Goal: Task Accomplishment & Management: Manage account settings

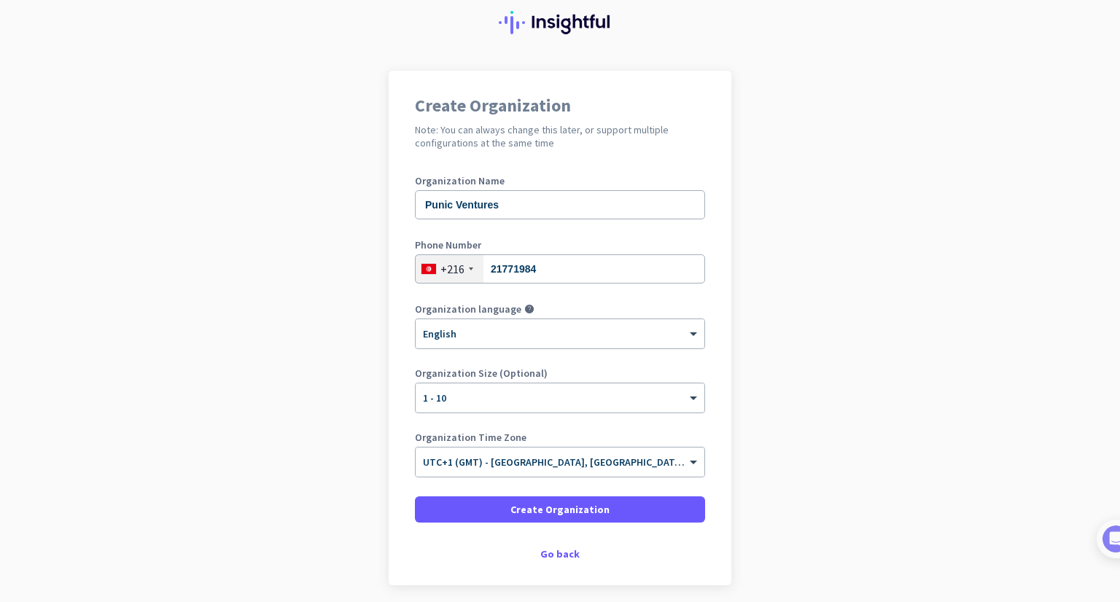
scroll to position [73, 0]
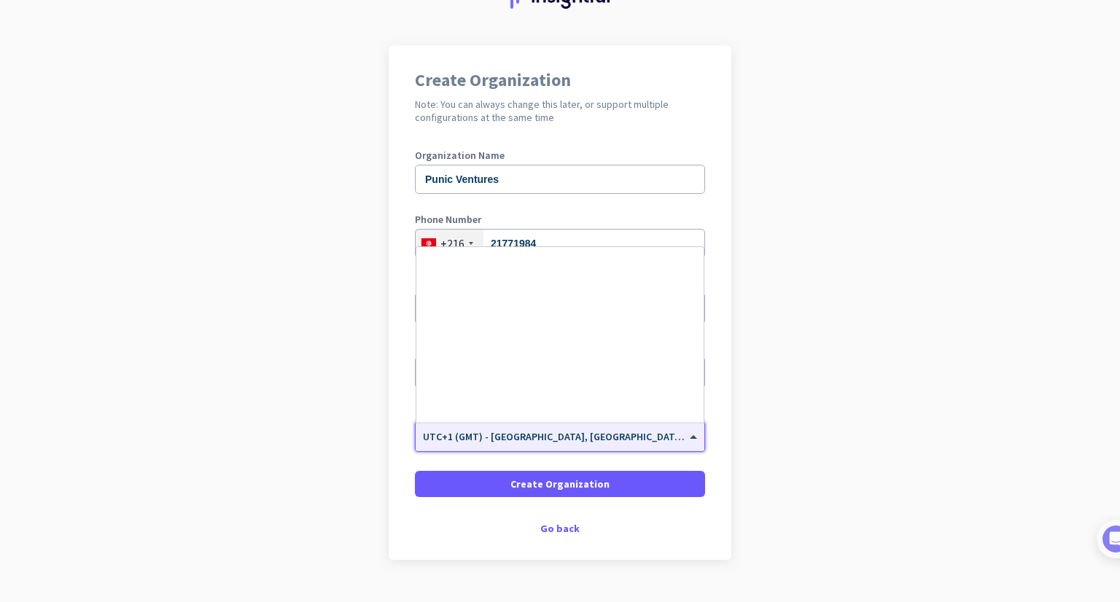
click at [575, 424] on div "× UTC+1 (GMT) - [GEOGRAPHIC_DATA], [GEOGRAPHIC_DATA], [GEOGRAPHIC_DATA], [GEOGR…" at bounding box center [560, 436] width 289 height 29
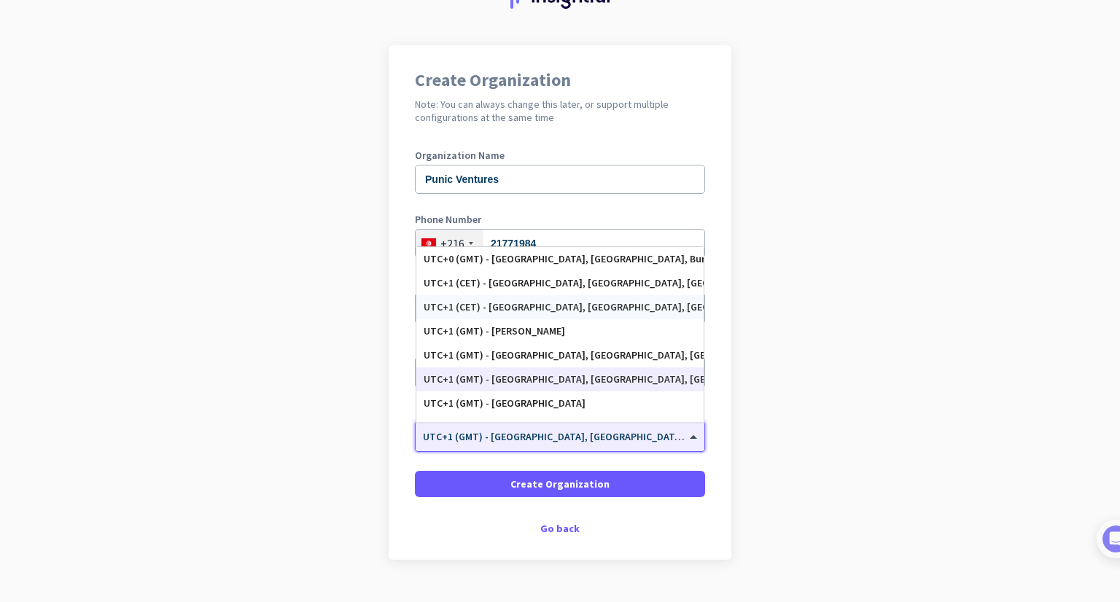
scroll to position [2645, 0]
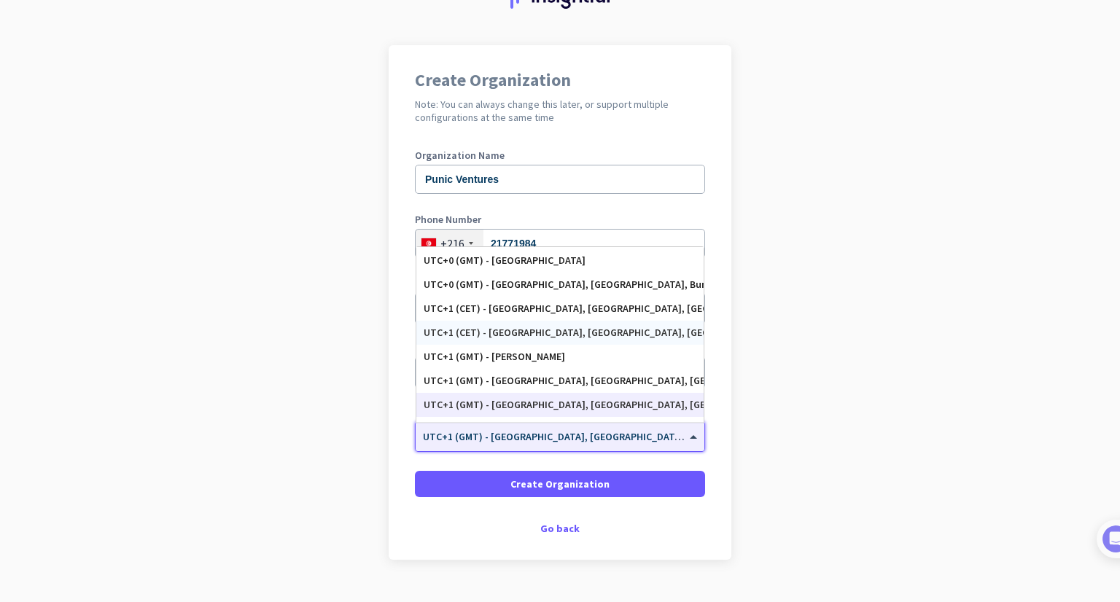
click at [583, 339] on div "UTC+1 (CET) - [GEOGRAPHIC_DATA], [GEOGRAPHIC_DATA], [GEOGRAPHIC_DATA], [GEOGRAP…" at bounding box center [559, 333] width 287 height 24
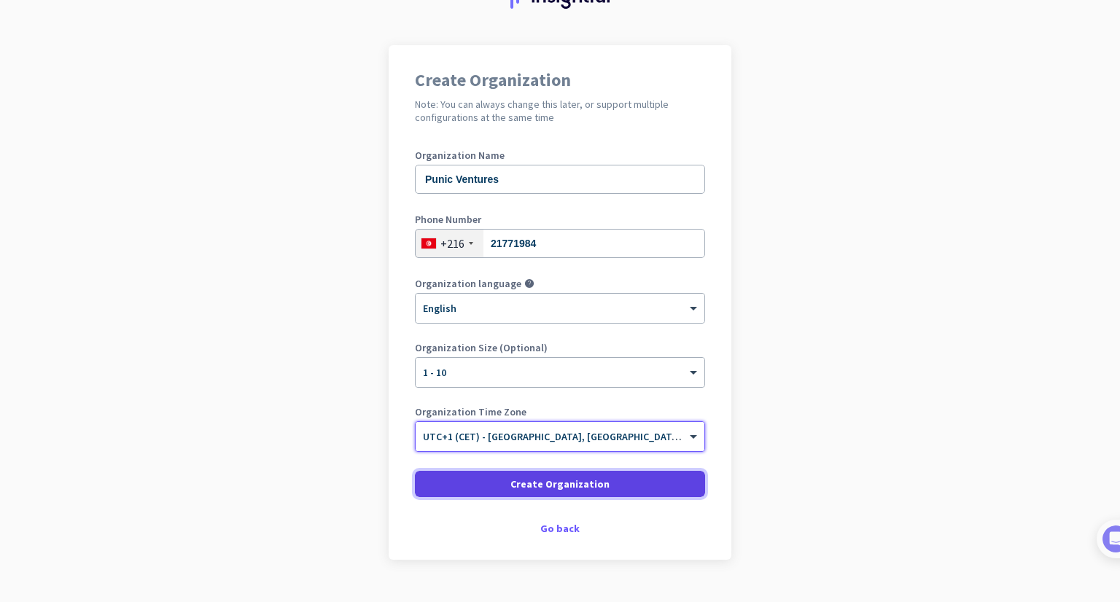
click at [567, 491] on span "Create Organization" at bounding box center [559, 484] width 99 height 15
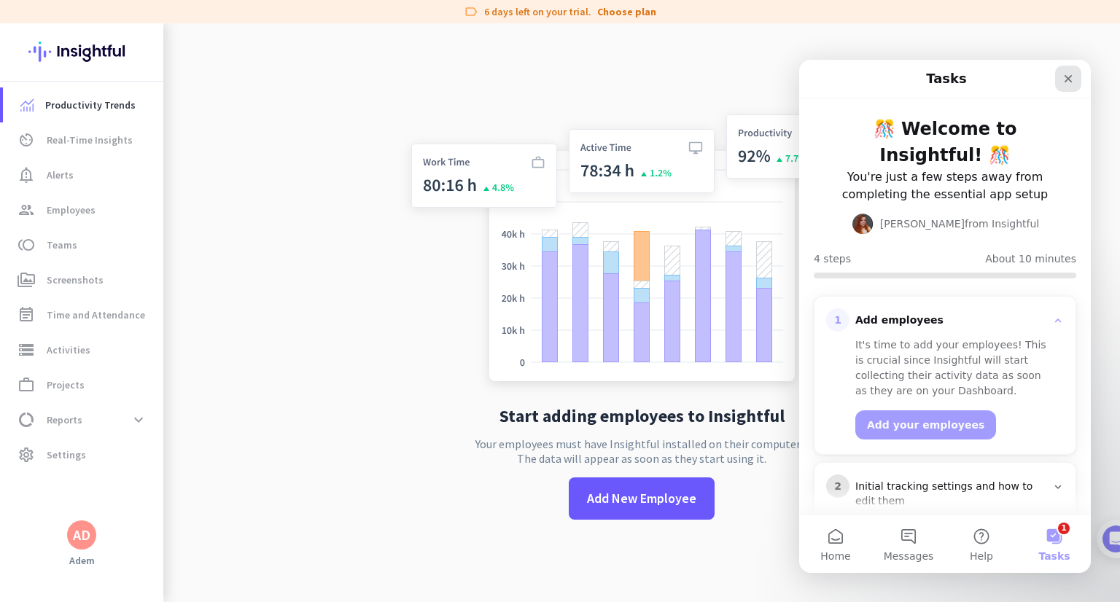
click at [1067, 76] on icon "Close" at bounding box center [1068, 79] width 12 height 12
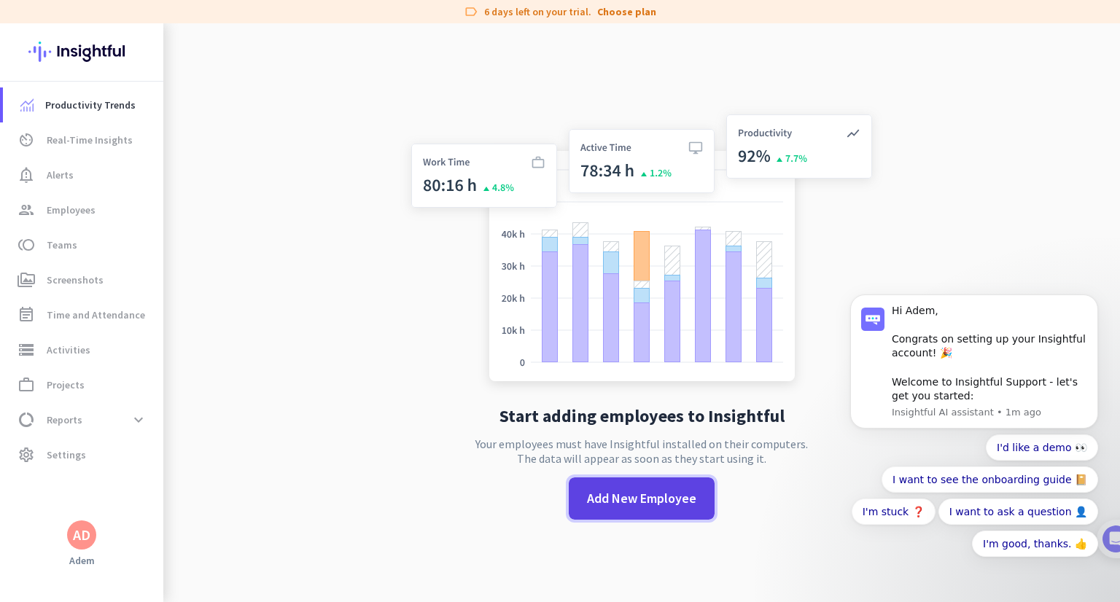
click at [596, 497] on span "Add New Employee" at bounding box center [641, 498] width 109 height 19
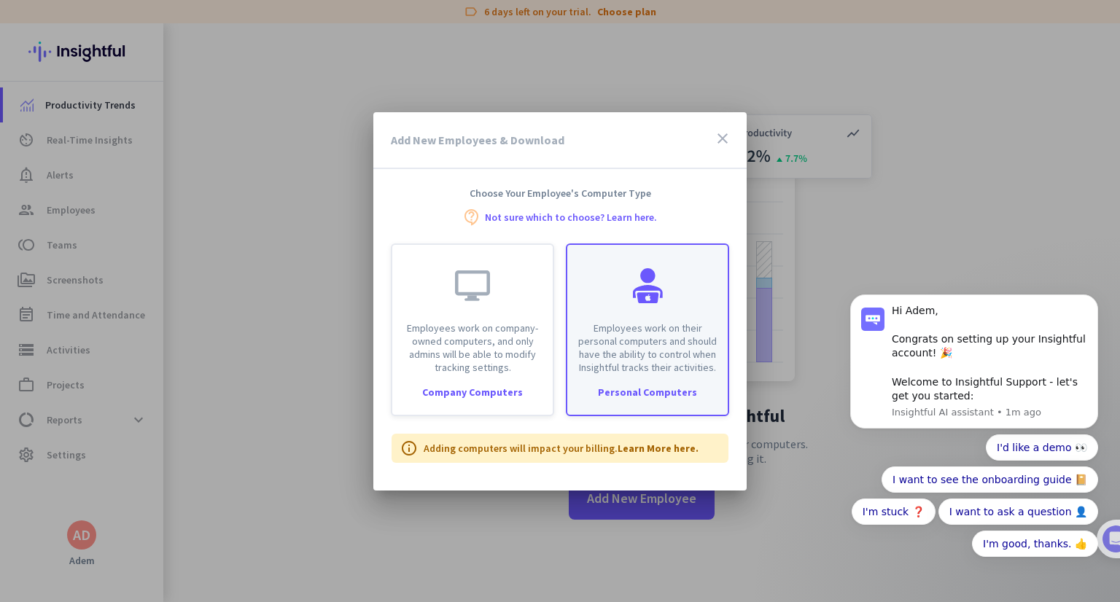
click at [628, 336] on p "Employees work on their personal computers and should have the ability to contr…" at bounding box center [647, 348] width 143 height 52
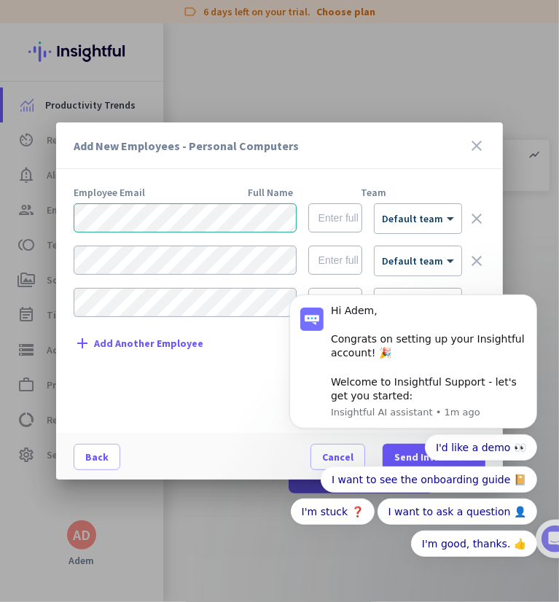
click at [347, 217] on body "Hi Adem, Congrats on setting up your Insightful account! 🎉 Welcome to Insightfu…" at bounding box center [413, 373] width 280 height 430
click at [328, 212] on body "Hi Adem, Congrats on setting up your Insightful account! 🎉 Welcome to Insightfu…" at bounding box center [413, 373] width 280 height 430
click at [334, 222] on body "Hi Adem, Congrats on setting up your Insightful account! 🎉 Welcome to Insightfu…" at bounding box center [413, 373] width 280 height 430
click at [325, 207] on body "Hi Adem, Congrats on setting up your Insightful account! 🎉 Welcome to Insightfu…" at bounding box center [413, 373] width 280 height 430
click at [327, 223] on body "Hi Adem, Congrats on setting up your Insightful account! 🎉 Welcome to Insightfu…" at bounding box center [413, 373] width 280 height 430
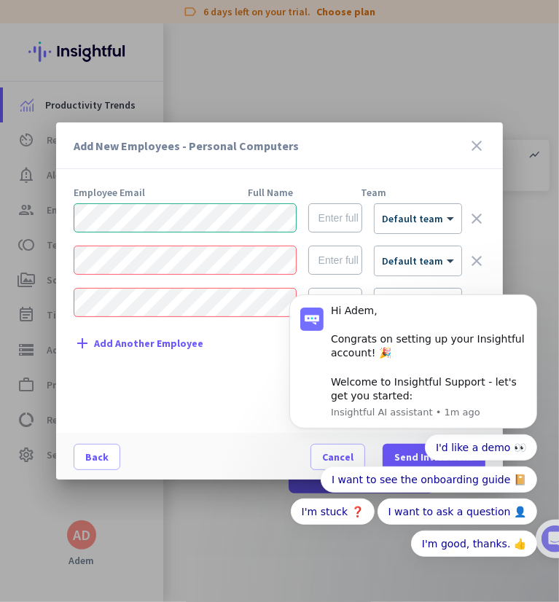
click at [426, 216] on body "Hi Adem, Congrats on setting up your Insightful account! 🎉 Welcome to Insightfu…" at bounding box center [413, 373] width 280 height 430
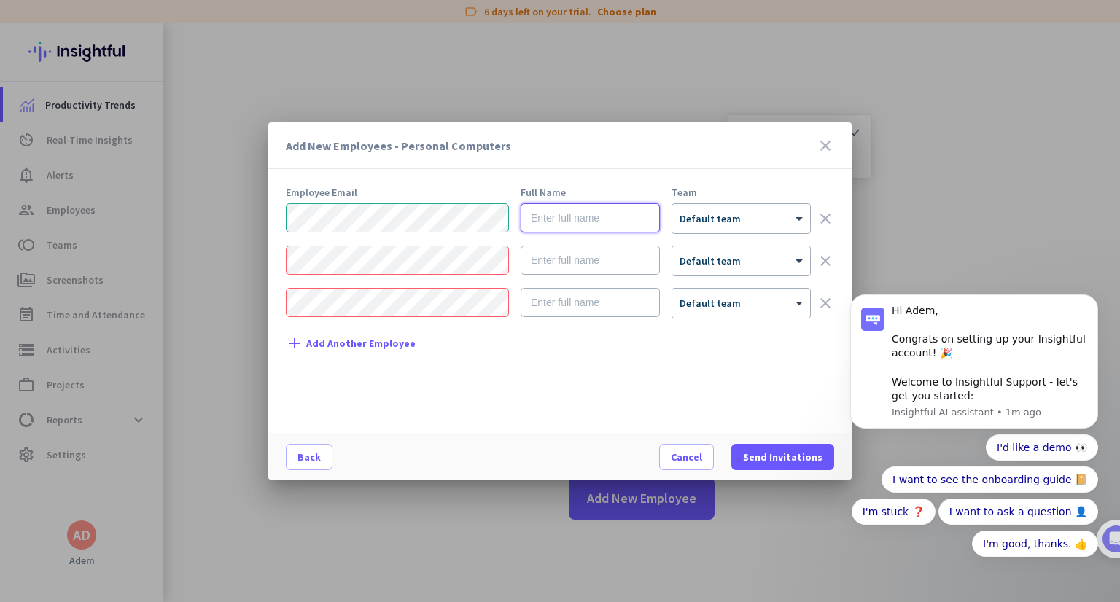
click at [628, 208] on input "text" at bounding box center [590, 217] width 139 height 29
paste input "[PERSON_NAME]"
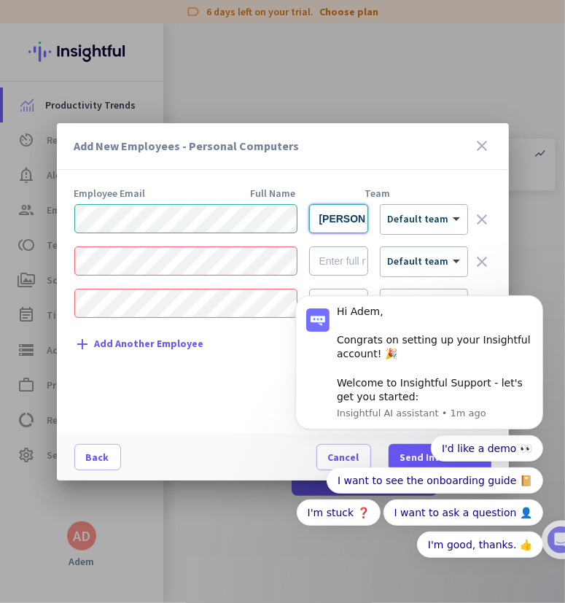
type input "[PERSON_NAME]"
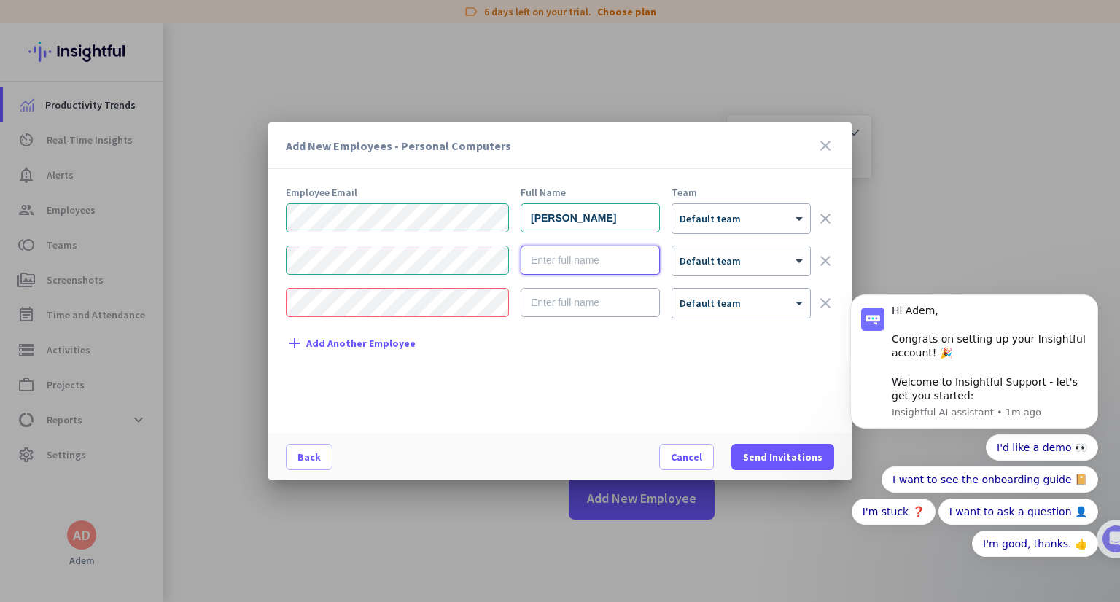
click at [619, 264] on input "text" at bounding box center [590, 260] width 139 height 29
paste input "[PERSON_NAME] [PERSON_NAME]"
type input "[PERSON_NAME] [PERSON_NAME]"
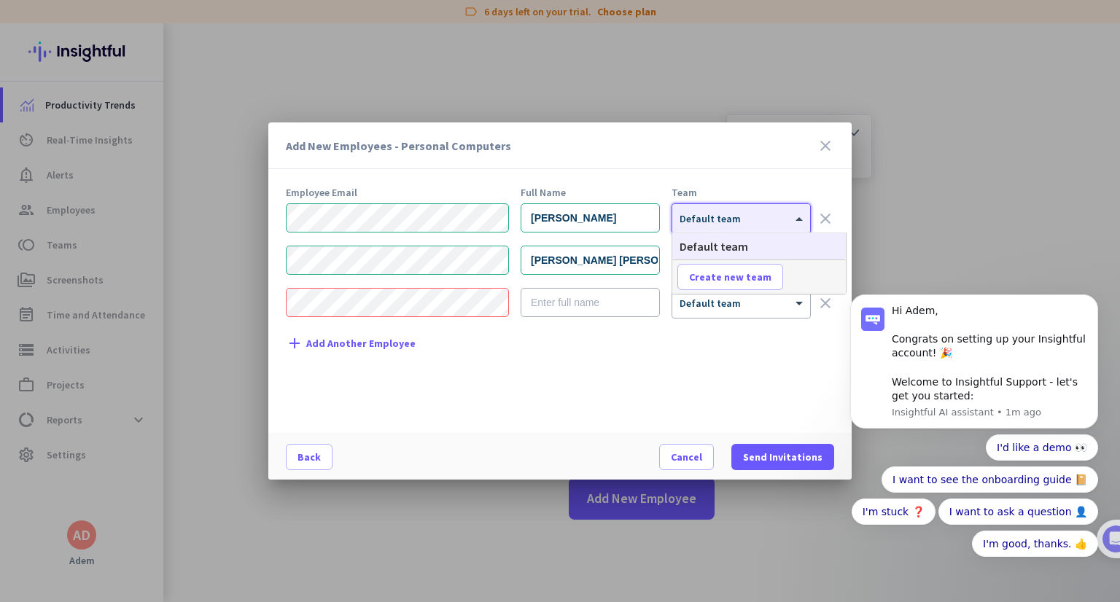
click at [741, 208] on div at bounding box center [741, 214] width 138 height 12
click at [739, 215] on div at bounding box center [741, 214] width 138 height 12
click at [279, 308] on mat-dialog-content "Employee Email Full Name Team [PERSON_NAME] × Default team clear [PERSON_NAME] …" at bounding box center [559, 310] width 583 height 246
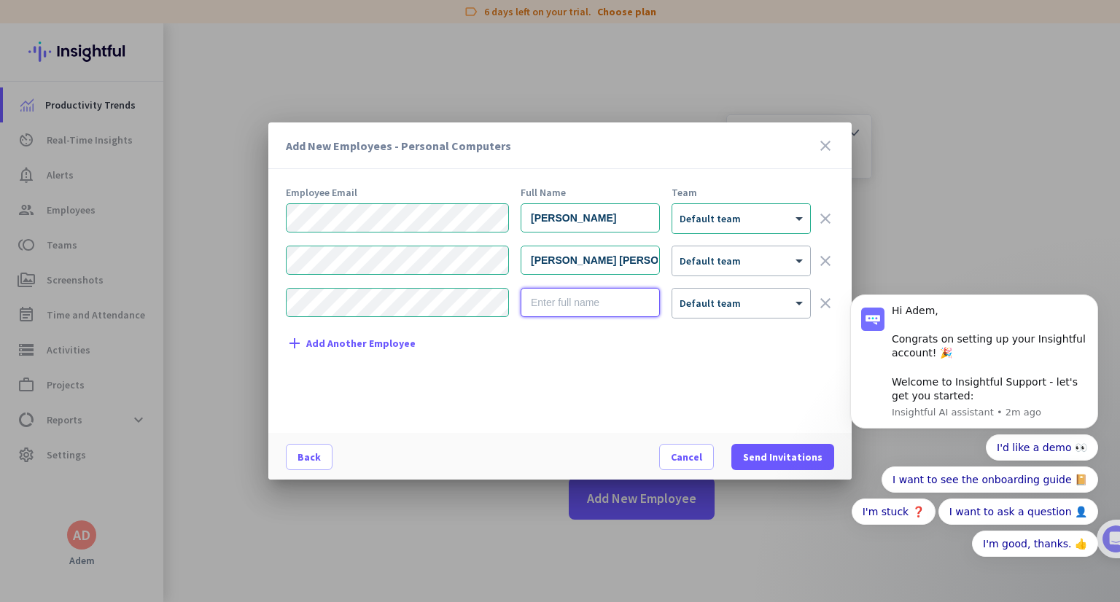
click at [583, 305] on input "text" at bounding box center [590, 302] width 139 height 29
paste input "[PERSON_NAME]"
type input "[PERSON_NAME]"
click at [157, 221] on div "Add New Employees - Personal Computers close Employee Email Full Name Team [PER…" at bounding box center [560, 301] width 1120 height 602
click at [277, 262] on mat-dialog-content "Employee Email Full Name Team [PERSON_NAME] × Default team clear [PERSON_NAME] …" at bounding box center [559, 310] width 583 height 246
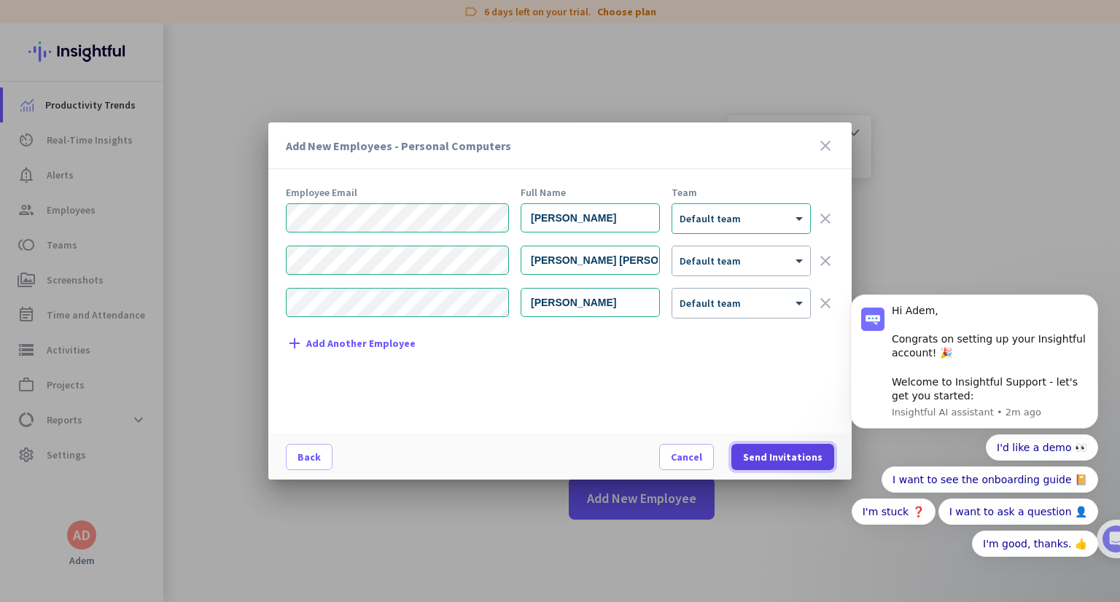
click at [799, 453] on span "Send Invitations" at bounding box center [782, 457] width 79 height 15
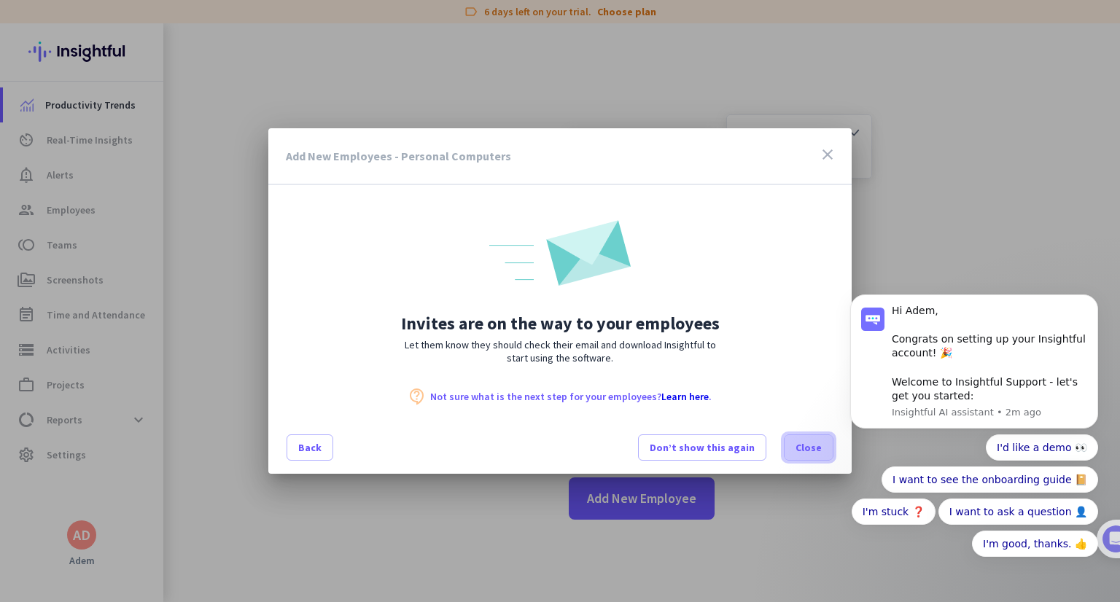
click at [815, 450] on span "Close" at bounding box center [808, 447] width 26 height 15
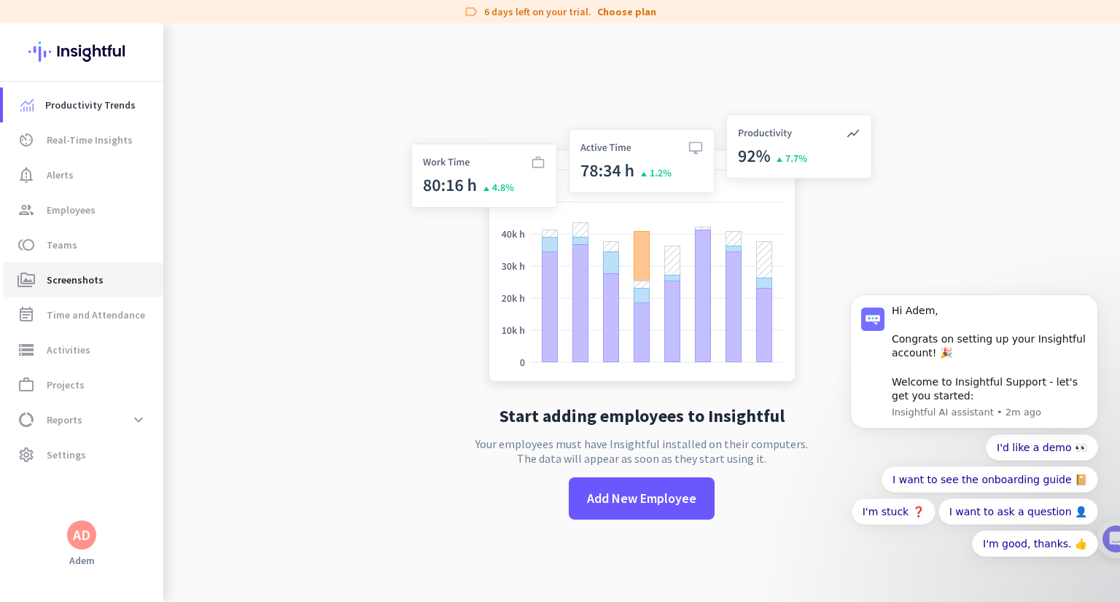
click at [99, 289] on link "perm_media Screenshots" at bounding box center [83, 279] width 160 height 35
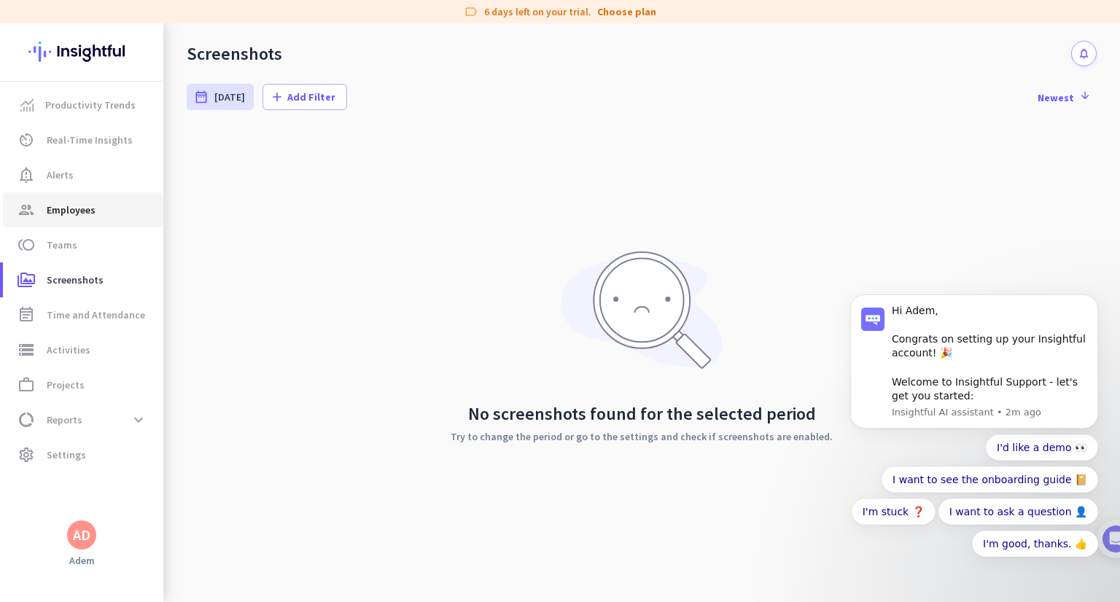
click at [109, 211] on span "group Employees" at bounding box center [83, 209] width 137 height 17
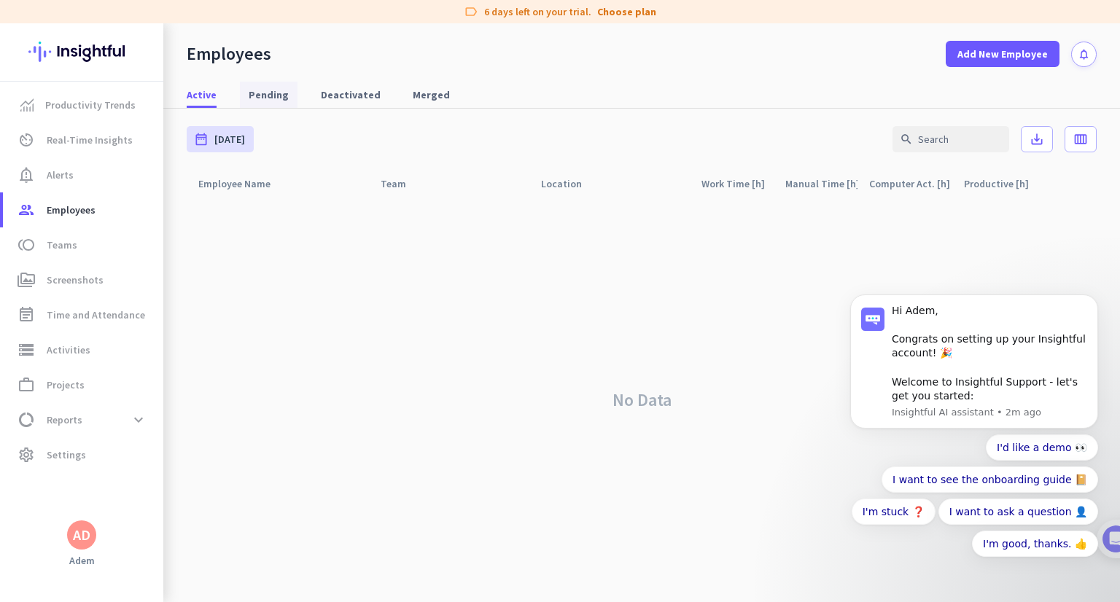
click at [249, 87] on span "Pending" at bounding box center [269, 94] width 40 height 15
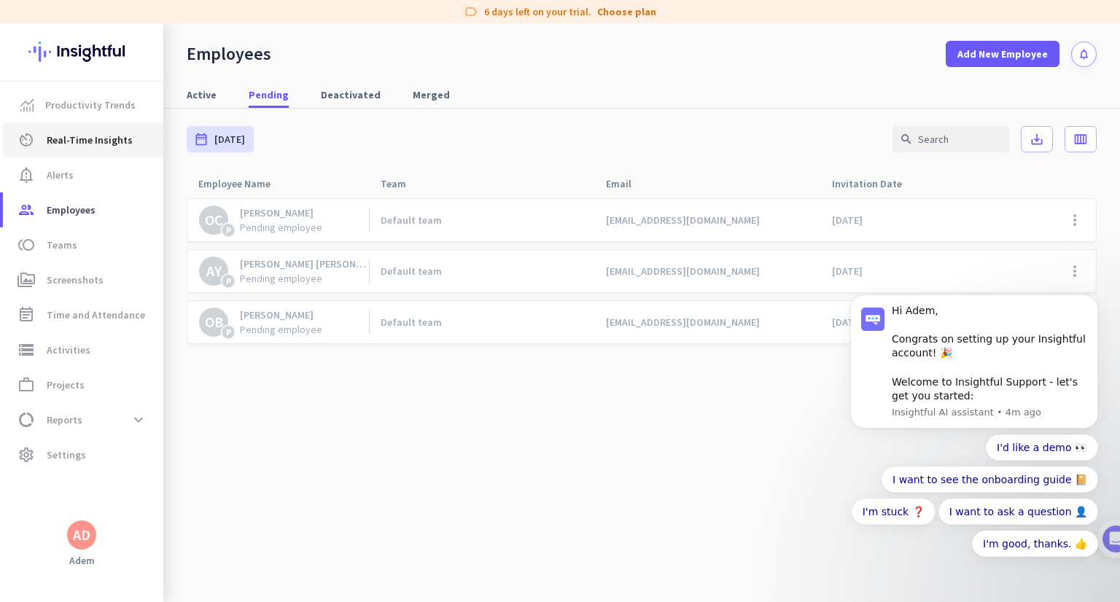
click at [66, 132] on span "Real-Time Insights" at bounding box center [90, 139] width 86 height 17
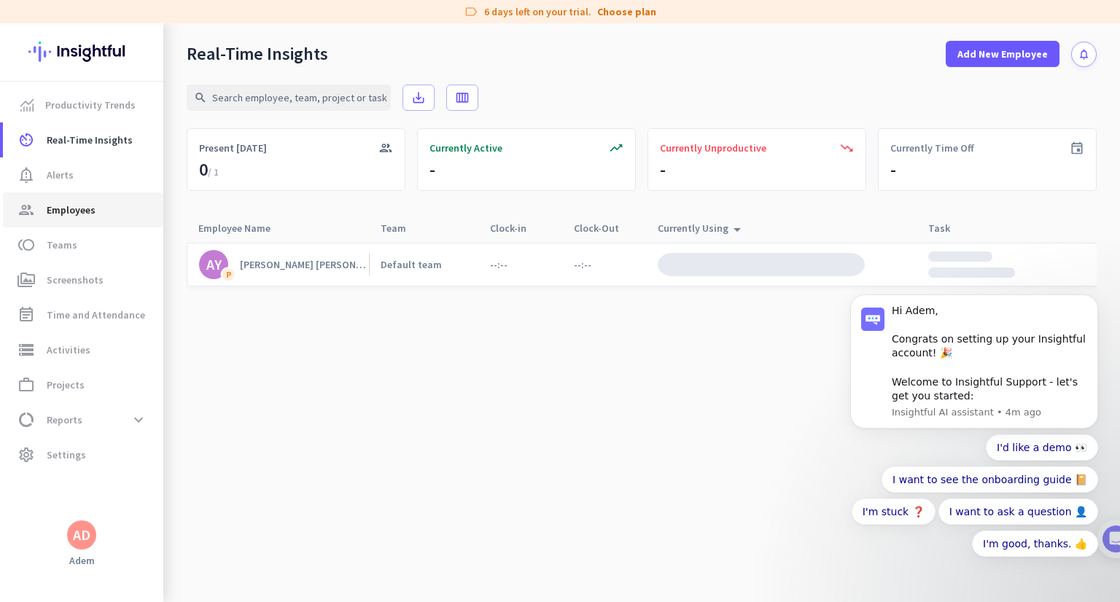
click at [71, 208] on span "Employees" at bounding box center [71, 209] width 49 height 17
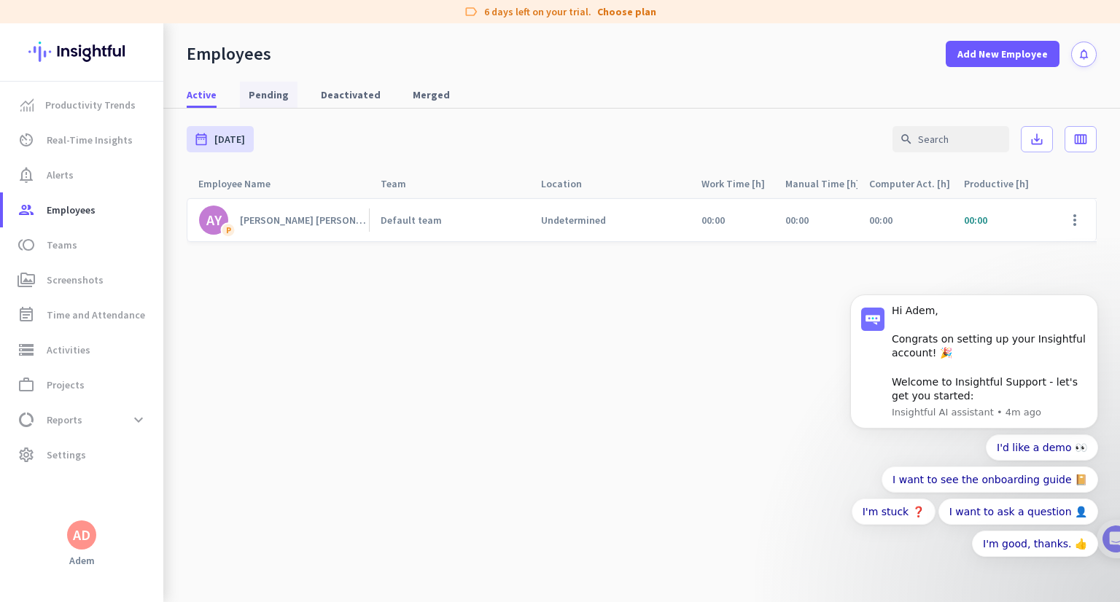
click at [277, 101] on span "Pending" at bounding box center [269, 94] width 40 height 15
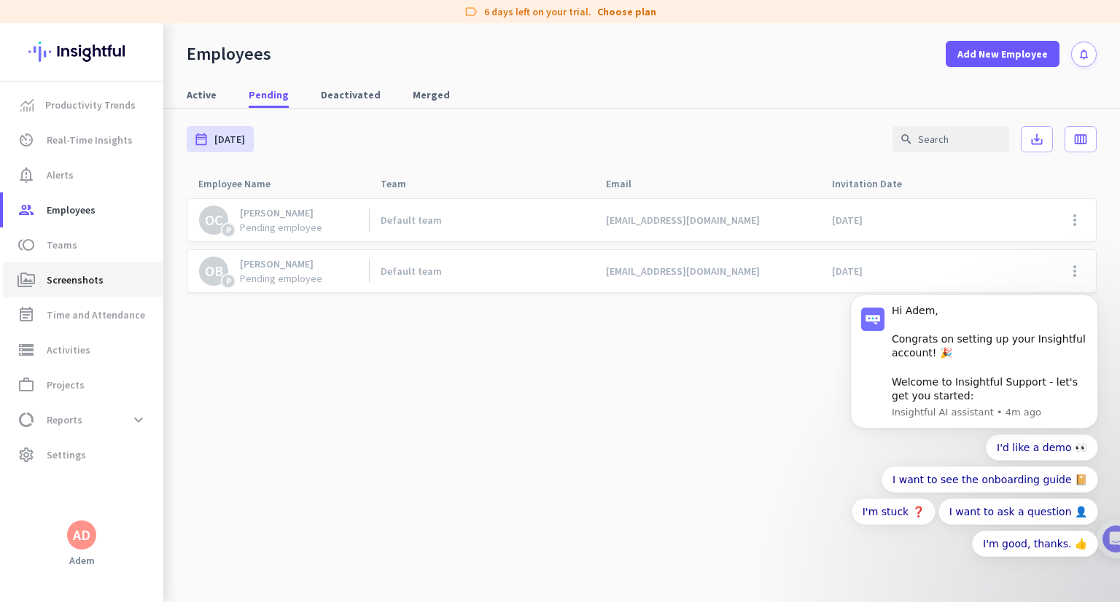
click at [82, 278] on span "Screenshots" at bounding box center [75, 279] width 57 height 17
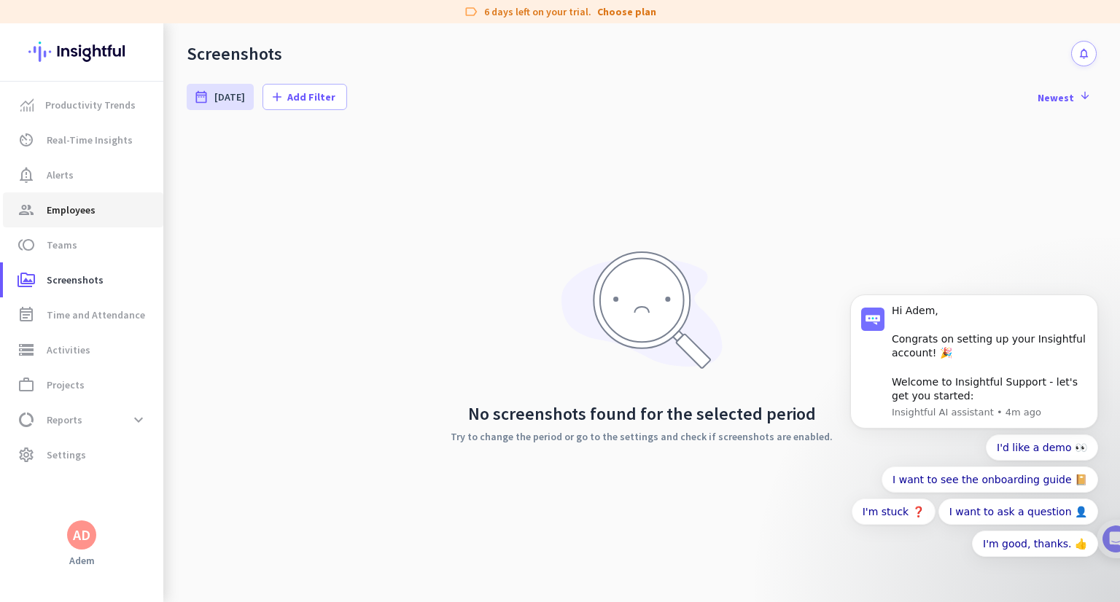
click at [64, 208] on span "Employees" at bounding box center [71, 209] width 49 height 17
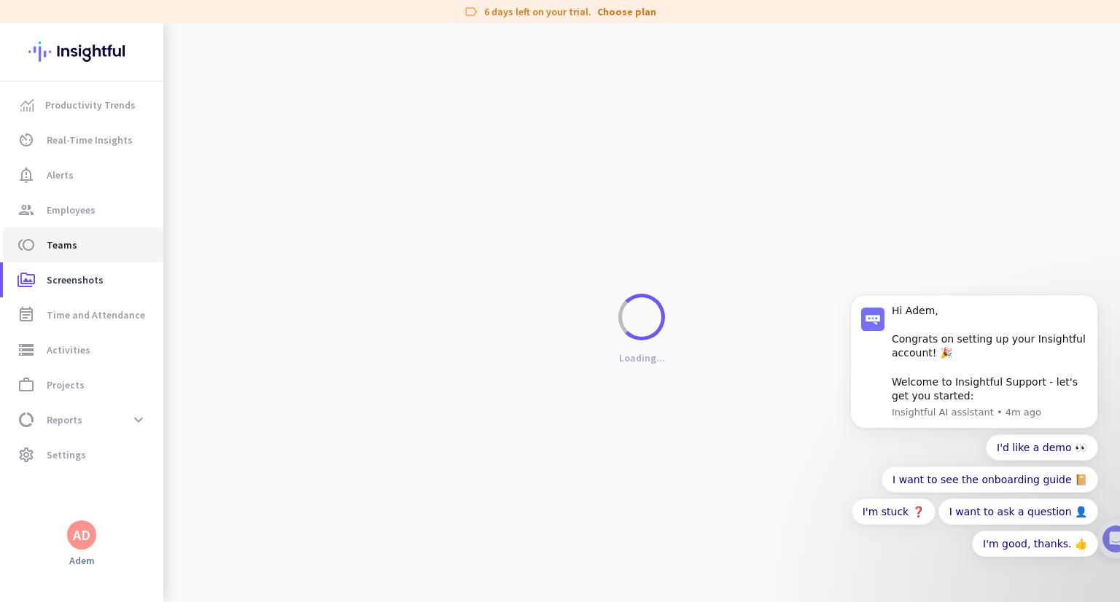
click at [66, 242] on span "Teams" at bounding box center [62, 244] width 31 height 17
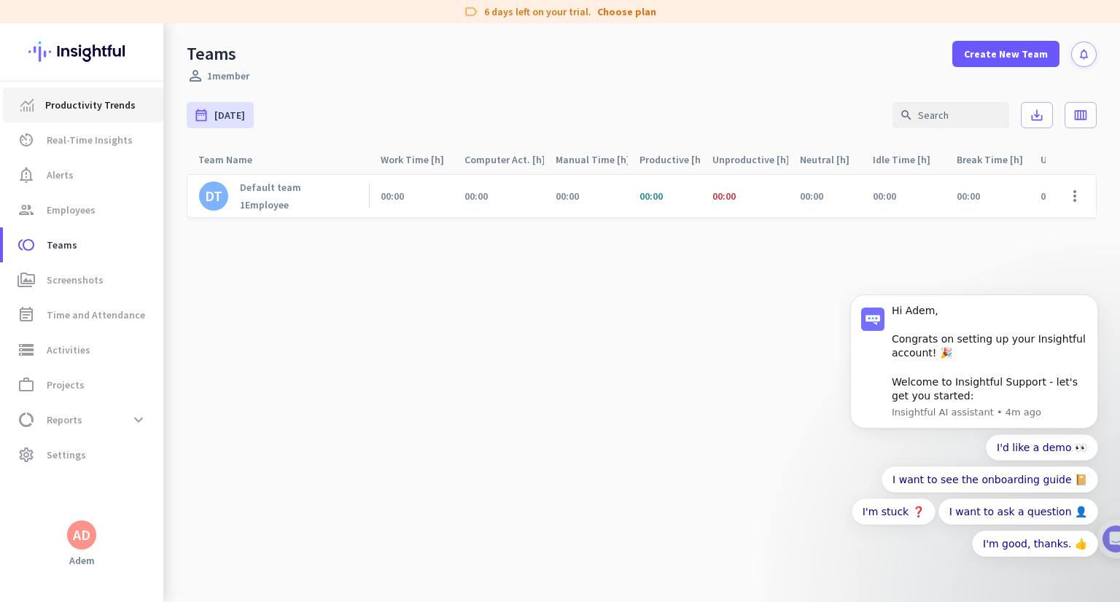
click at [100, 111] on span "Productivity Trends" at bounding box center [90, 104] width 90 height 17
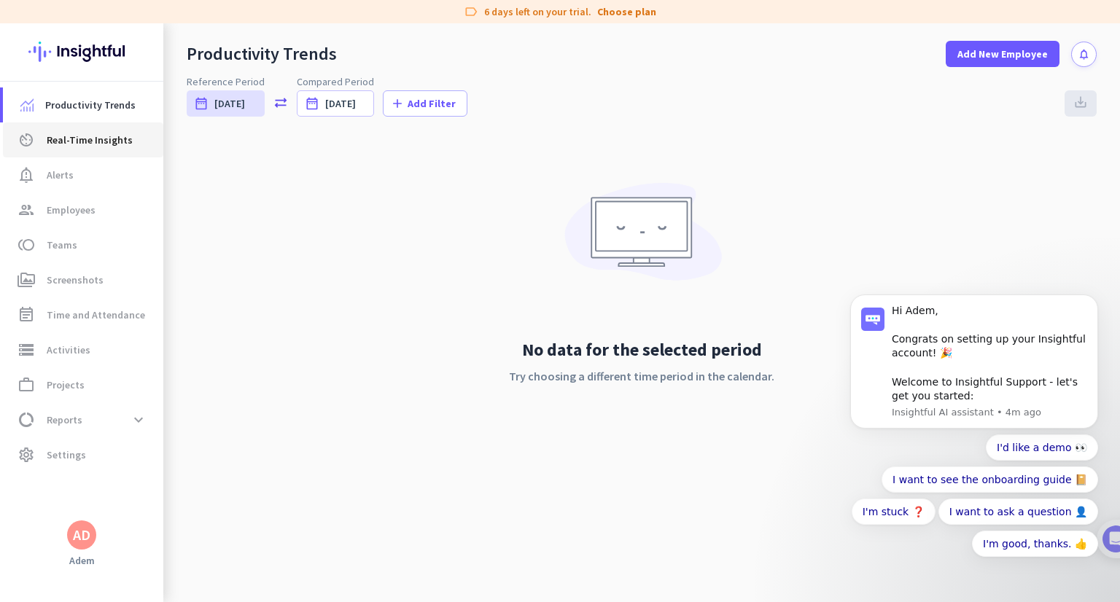
click at [94, 124] on link "av_timer Real-Time Insights" at bounding box center [83, 139] width 160 height 35
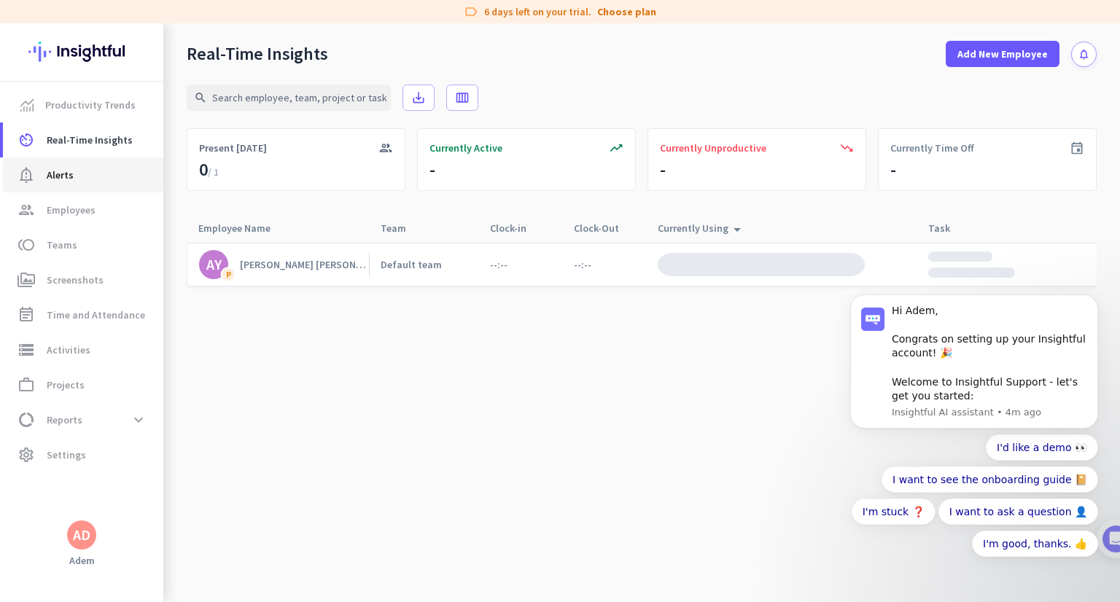
click at [85, 176] on span "notification_important Alerts" at bounding box center [83, 174] width 137 height 17
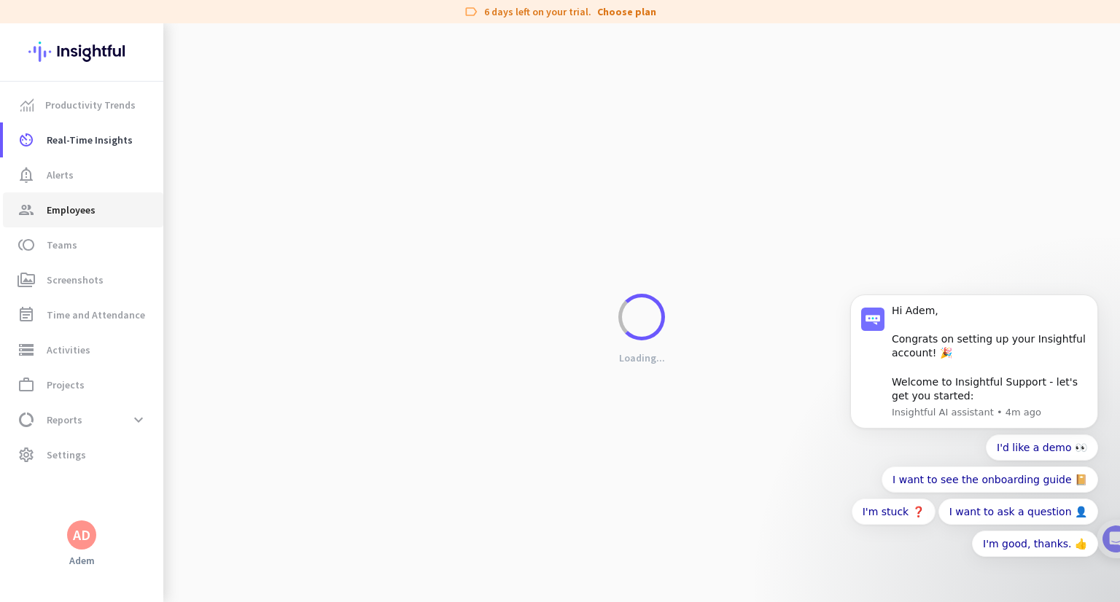
click at [77, 222] on link "group Employees" at bounding box center [83, 209] width 160 height 35
